Goal: Task Accomplishment & Management: Complete application form

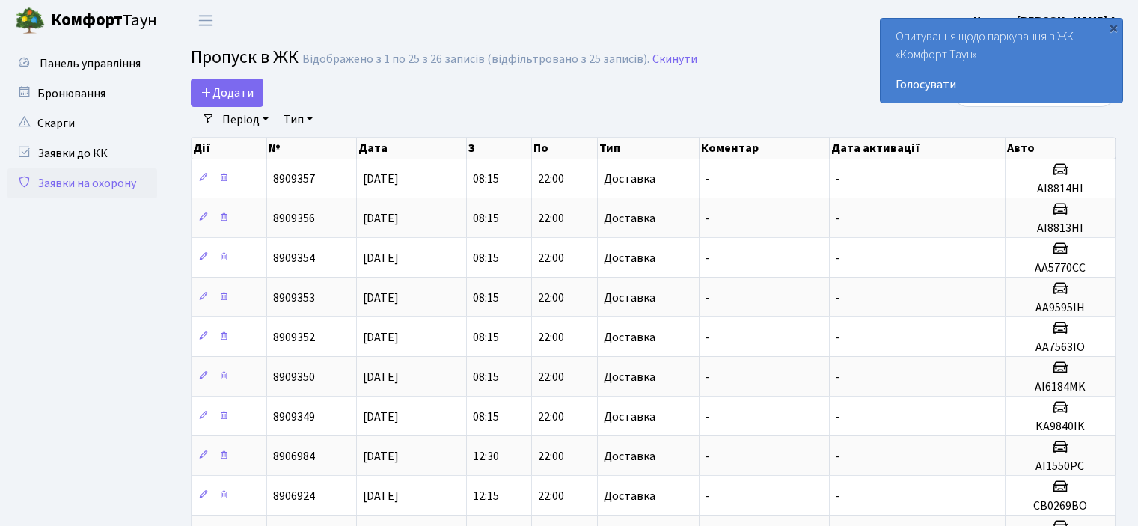
select select "25"
click at [229, 101] on span "Додати" at bounding box center [227, 93] width 53 height 16
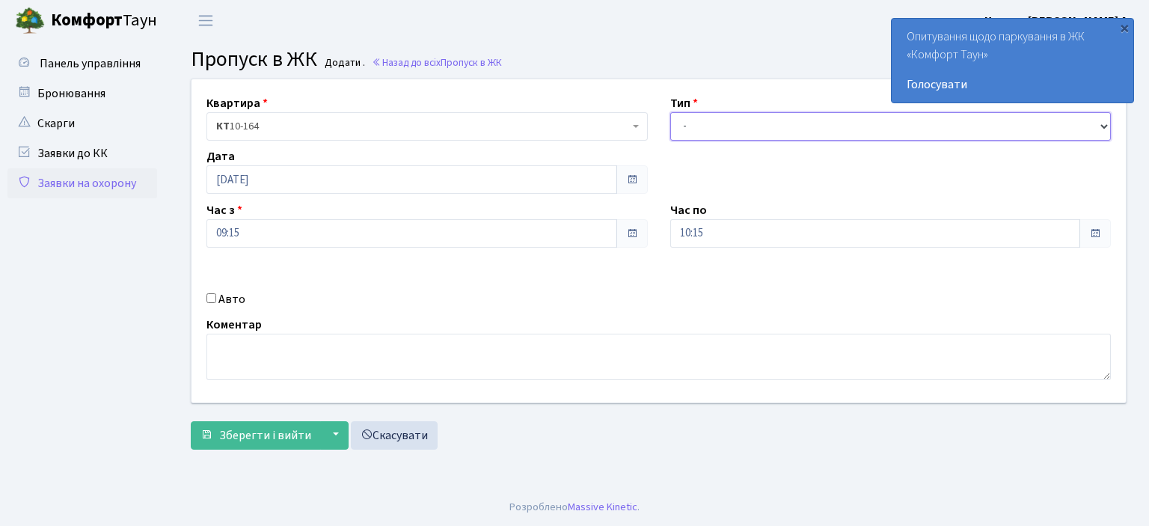
click at [1104, 129] on select "- Доставка Таксі Гості Сервіс" at bounding box center [890, 126] width 441 height 28
select select "1"
click at [670, 112] on select "- Доставка Таксі Гості Сервіс" at bounding box center [890, 126] width 441 height 28
click at [210, 293] on input "Авто" at bounding box center [211, 298] width 10 height 10
checkbox input "true"
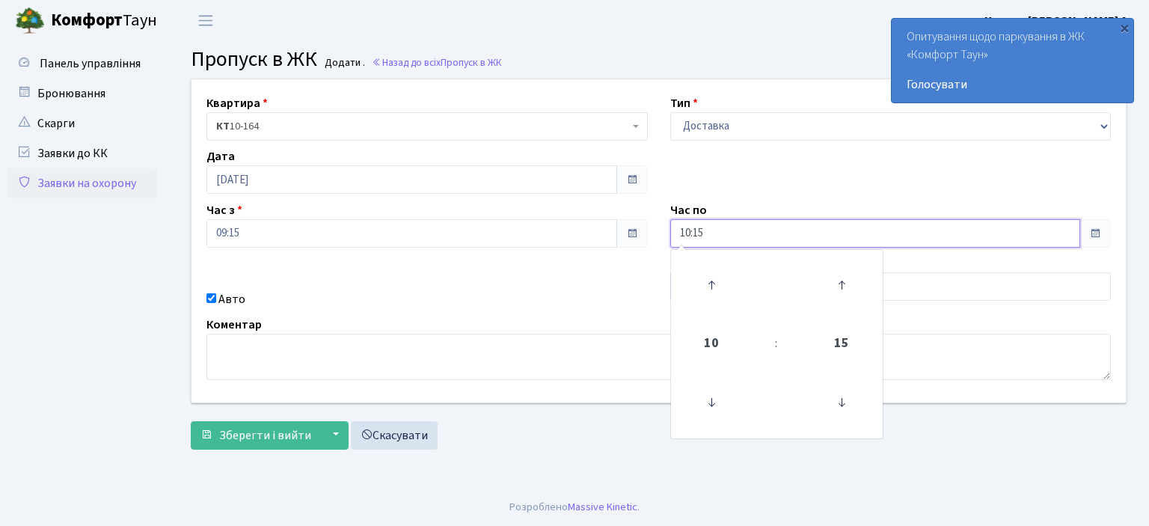
drag, startPoint x: 741, startPoint y: 236, endPoint x: 507, endPoint y: 251, distance: 234.0
click at [560, 248] on div "Квартира <b>КТ</b>&nbsp;&nbsp;&nbsp;&nbsp;10-164 КТ 10-164 Тип - Доставка Таксі…" at bounding box center [658, 240] width 957 height 323
type input "22:00"
click at [577, 279] on div "Квартира <b>КТ</b>&nbsp;&nbsp;&nbsp;&nbsp;10-164 КТ 10-164 Тип - Доставка Таксі…" at bounding box center [658, 240] width 957 height 323
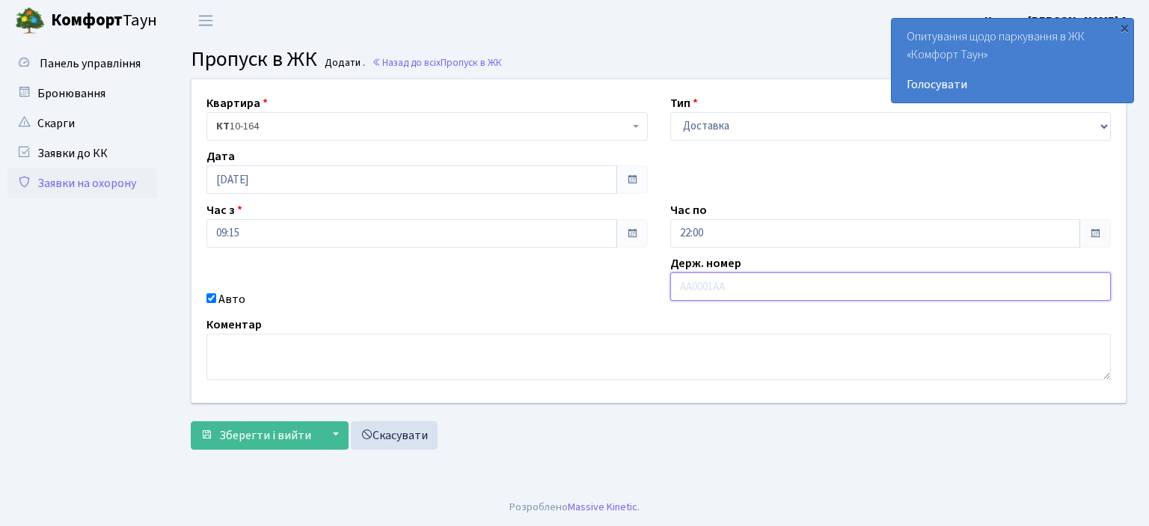
click at [681, 289] on input "text" at bounding box center [890, 286] width 441 height 28
type input "AI7301EM"
click at [224, 435] on span "Зберегти і вийти" at bounding box center [265, 435] width 92 height 16
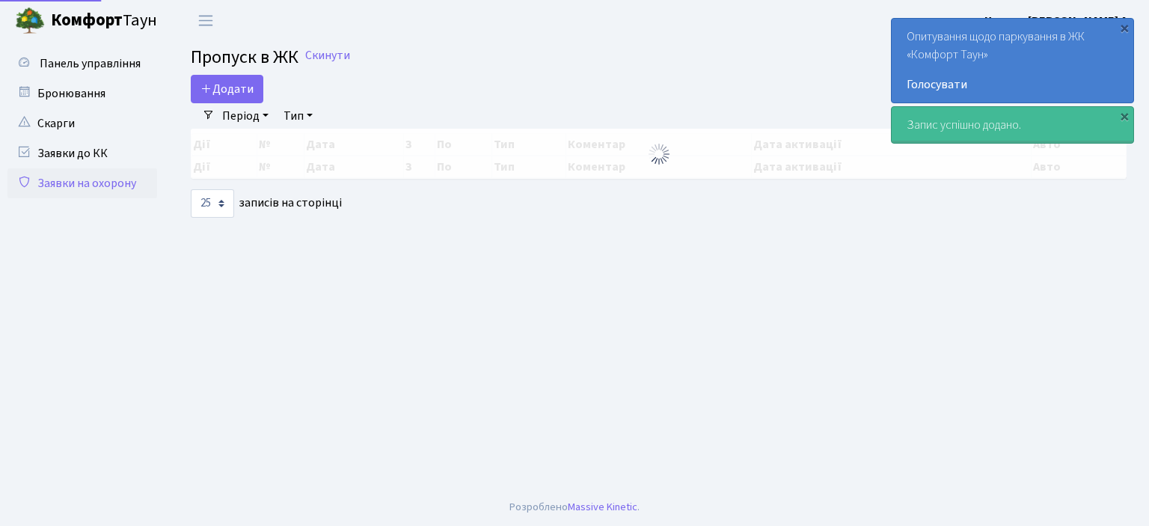
select select "25"
